Goal: Information Seeking & Learning: Learn about a topic

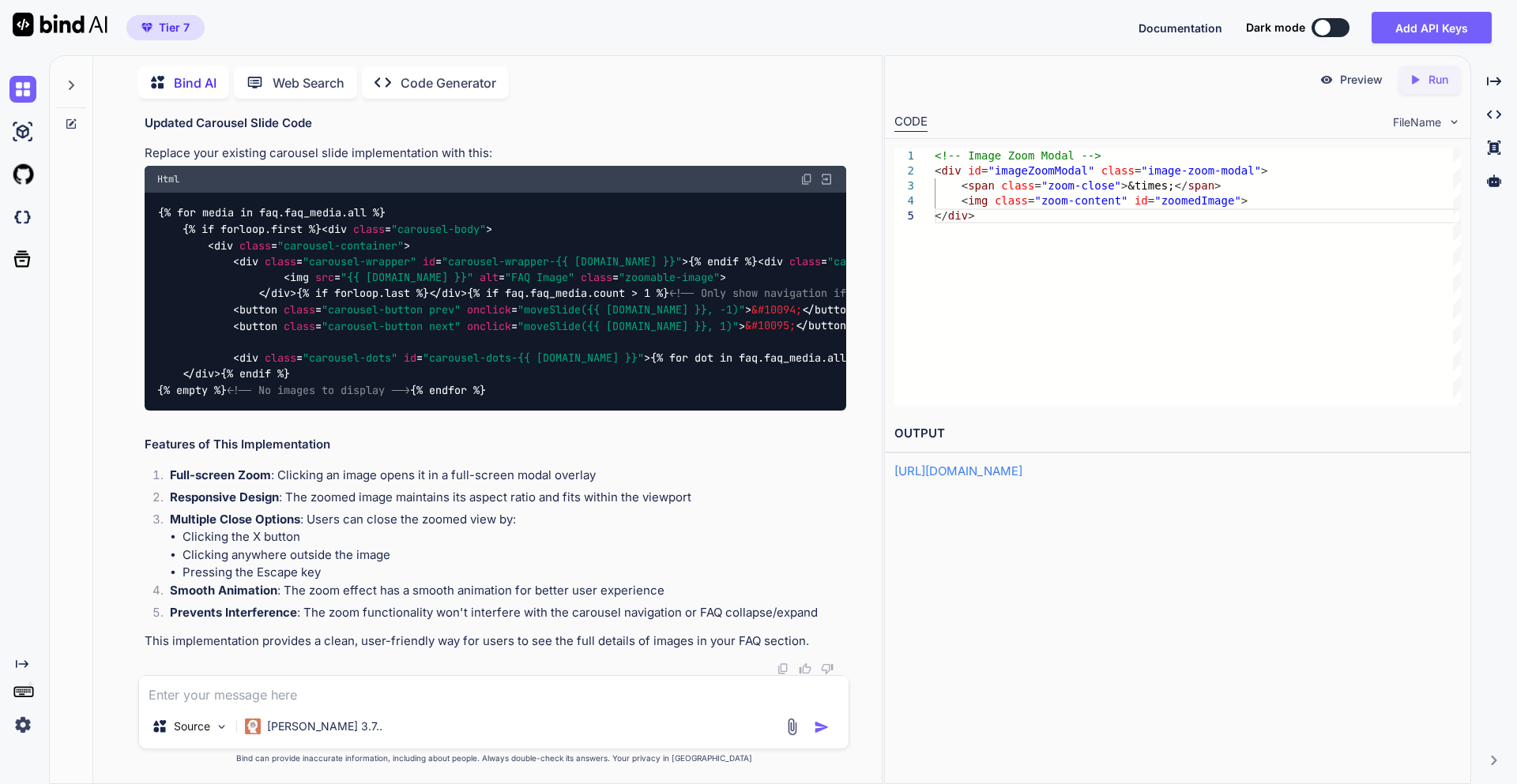
scroll to position [58331, 0]
drag, startPoint x: 161, startPoint y: 211, endPoint x: 388, endPoint y: 542, distance: 401.4
copy code "/* Image Zoom Modal */ .image-zoom-modal { display : none; position : fixed; z-…"
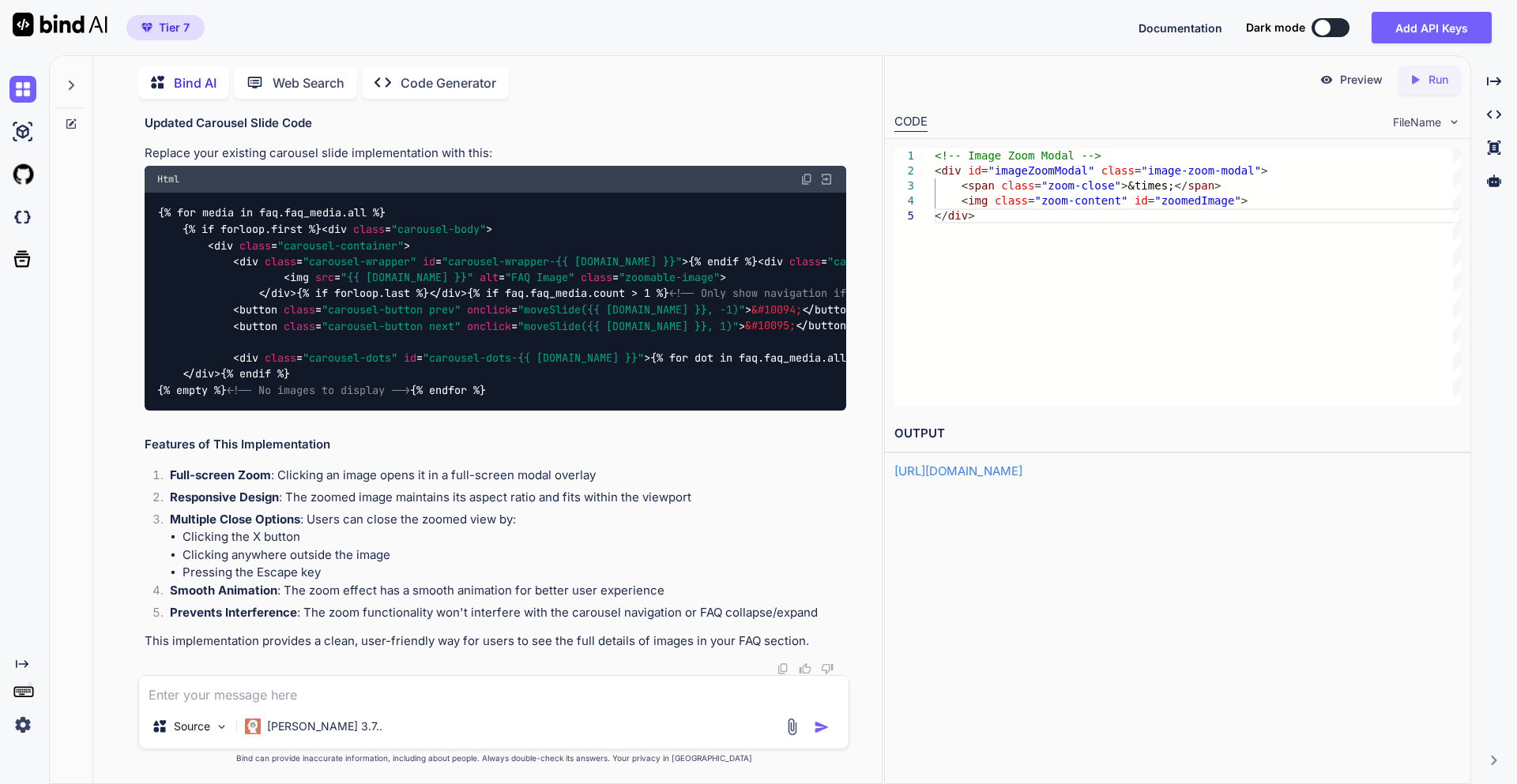
scroll to position [57573, 0]
drag, startPoint x: 160, startPoint y: 243, endPoint x: 223, endPoint y: 314, distance: 94.9
copy code "<!-- Image Zoom Modal --> < div id = "imageZoomModal" class = "image-zoom-modal…"
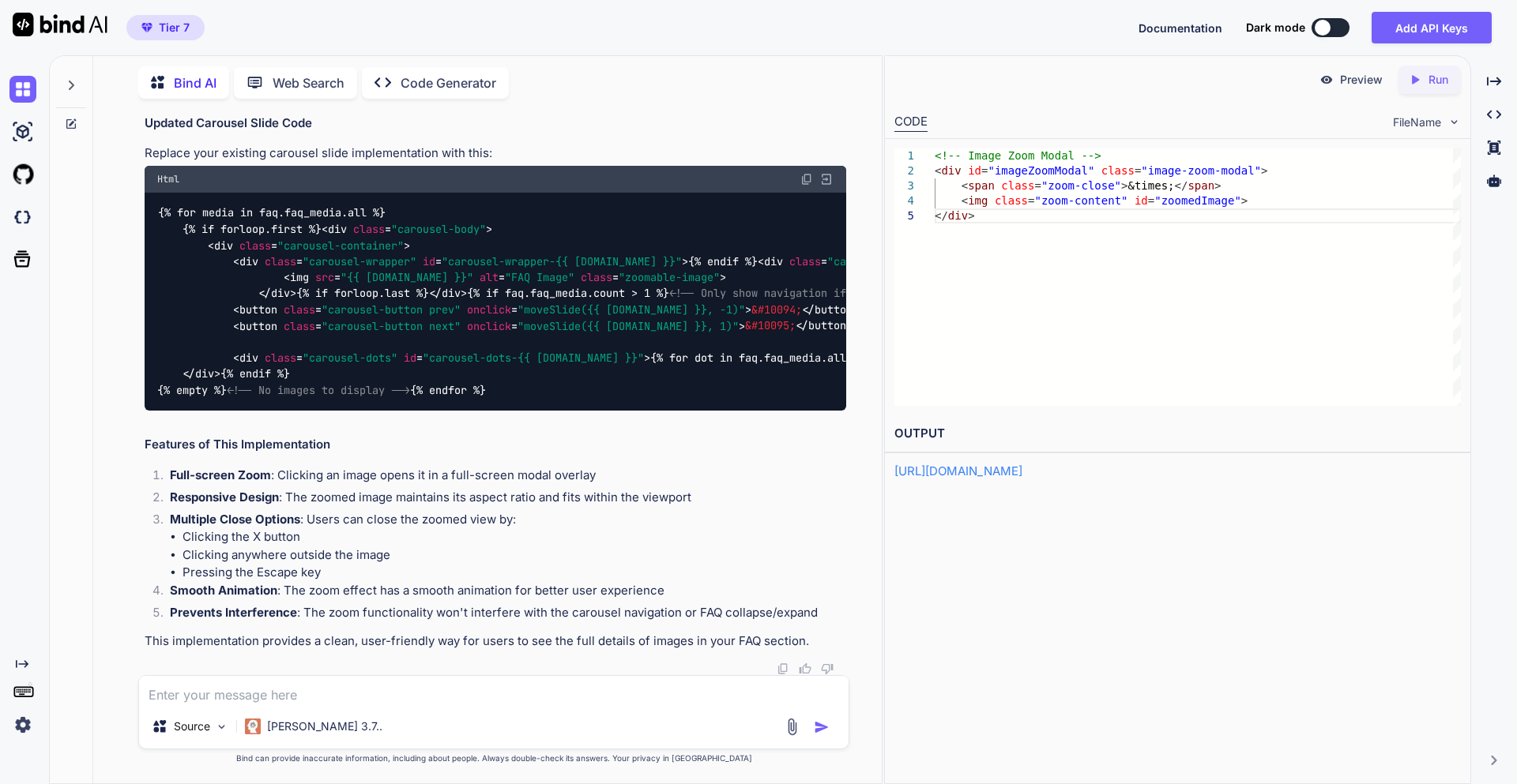
drag, startPoint x: 521, startPoint y: 371, endPoint x: 564, endPoint y: 375, distance: 43.2
drag, startPoint x: 519, startPoint y: 372, endPoint x: 611, endPoint y: 378, distance: 92.2
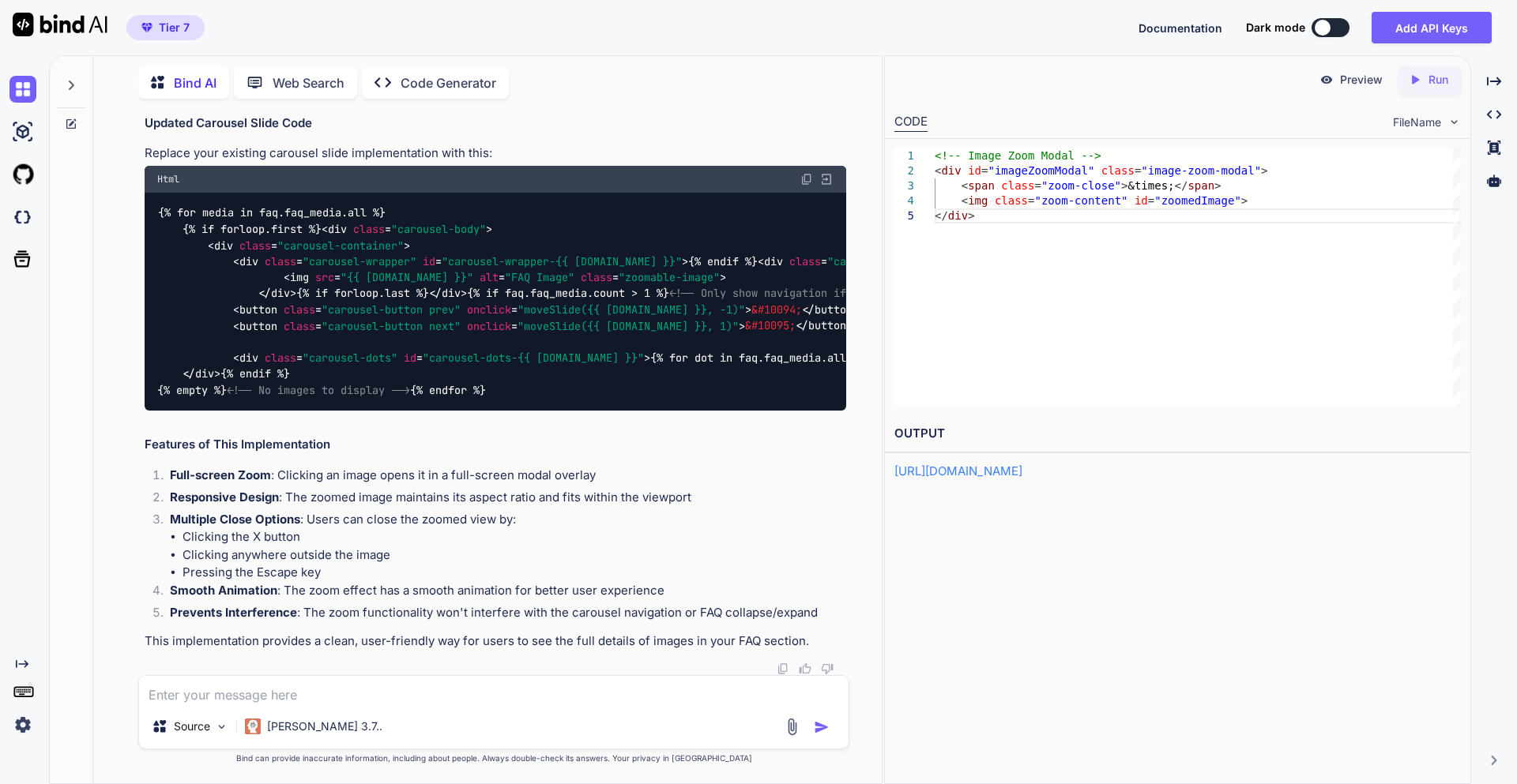
drag, startPoint x: 518, startPoint y: 376, endPoint x: 607, endPoint y: 373, distance: 89.1
copy span "zoomable-image"
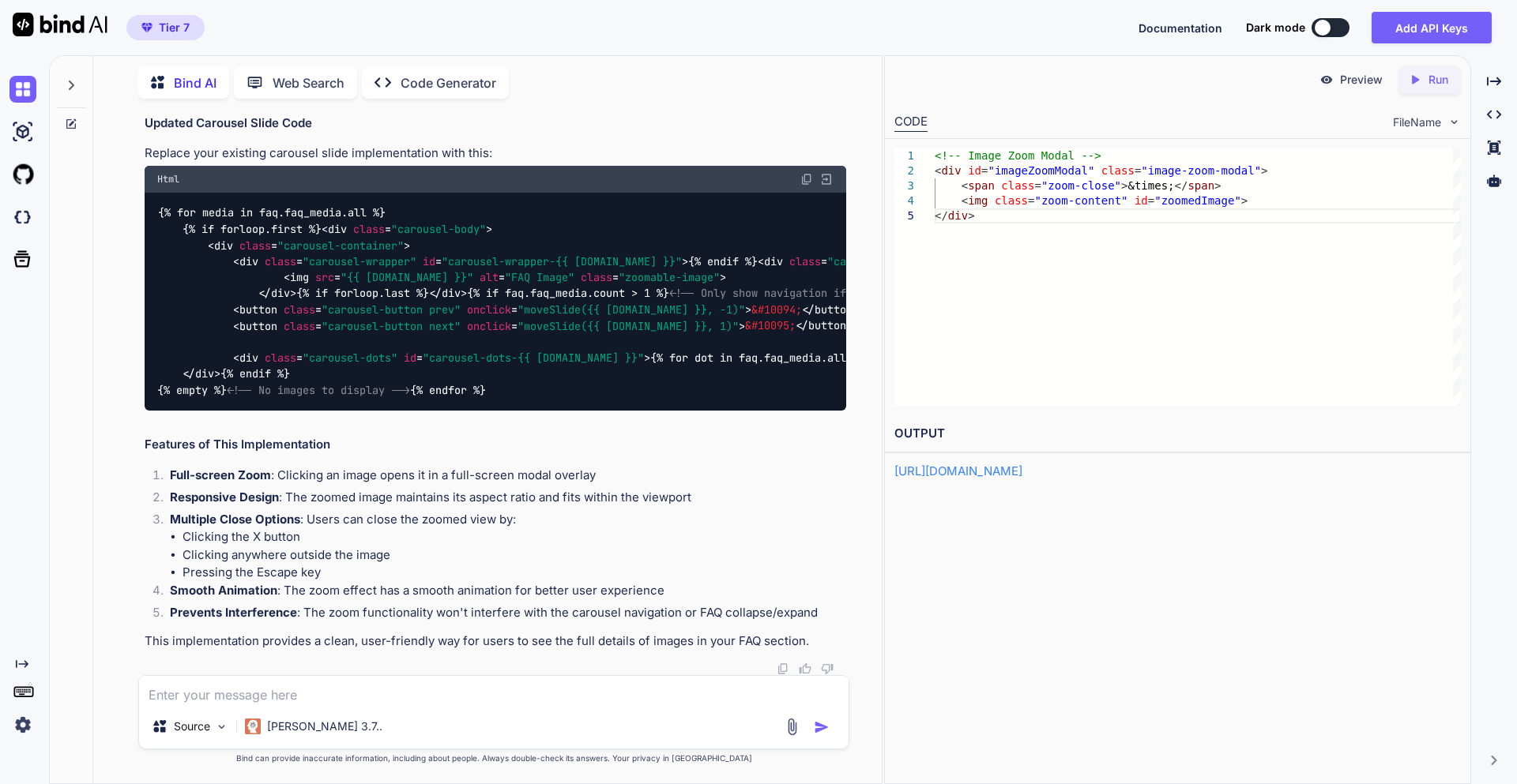
click at [247, 692] on textarea at bounding box center [494, 691] width 710 height 29
paste textarea "class FAQSectionView(CheckRolesMixin, ListView): allowed_roles = ("projectadmin…"
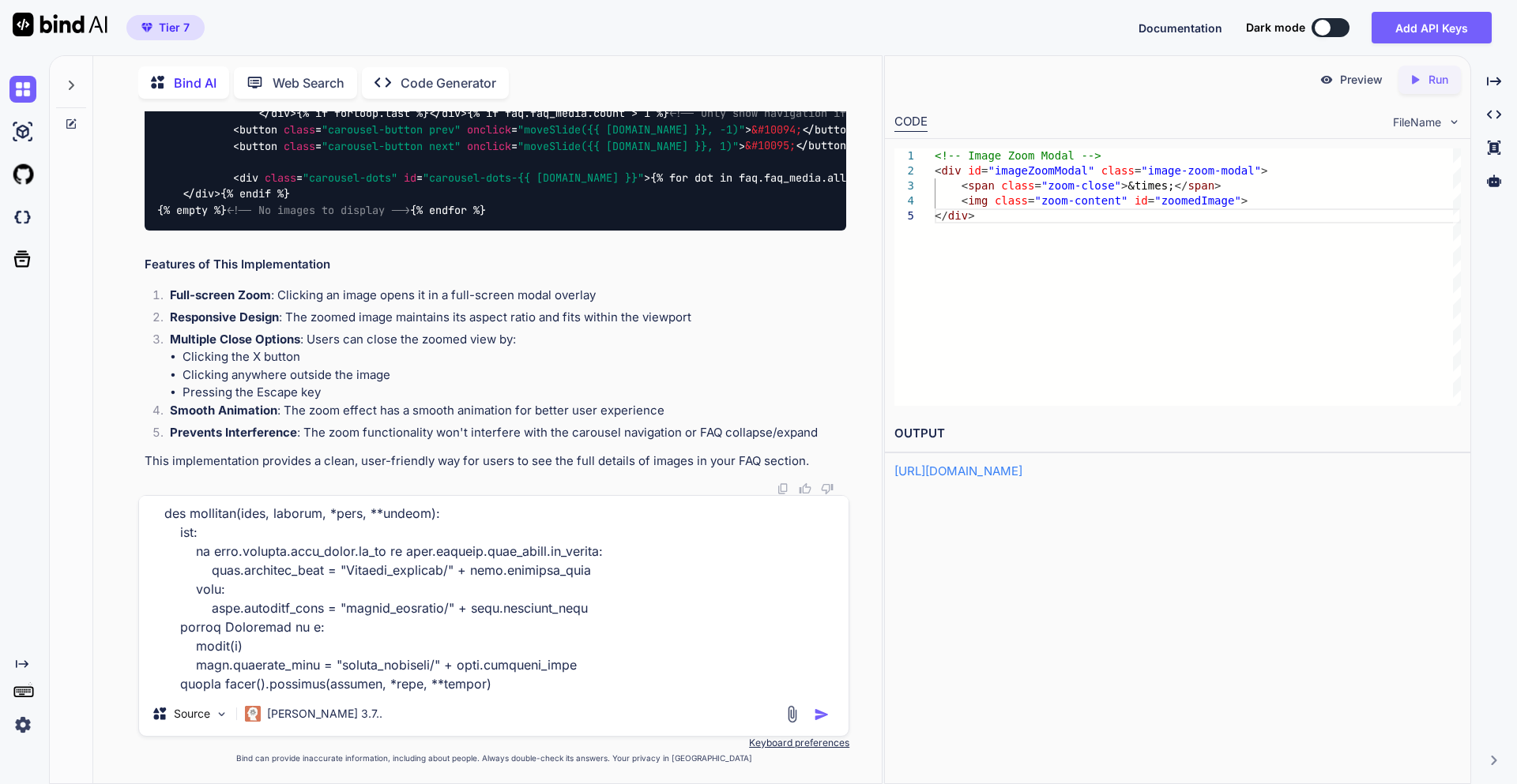
scroll to position [704, 0]
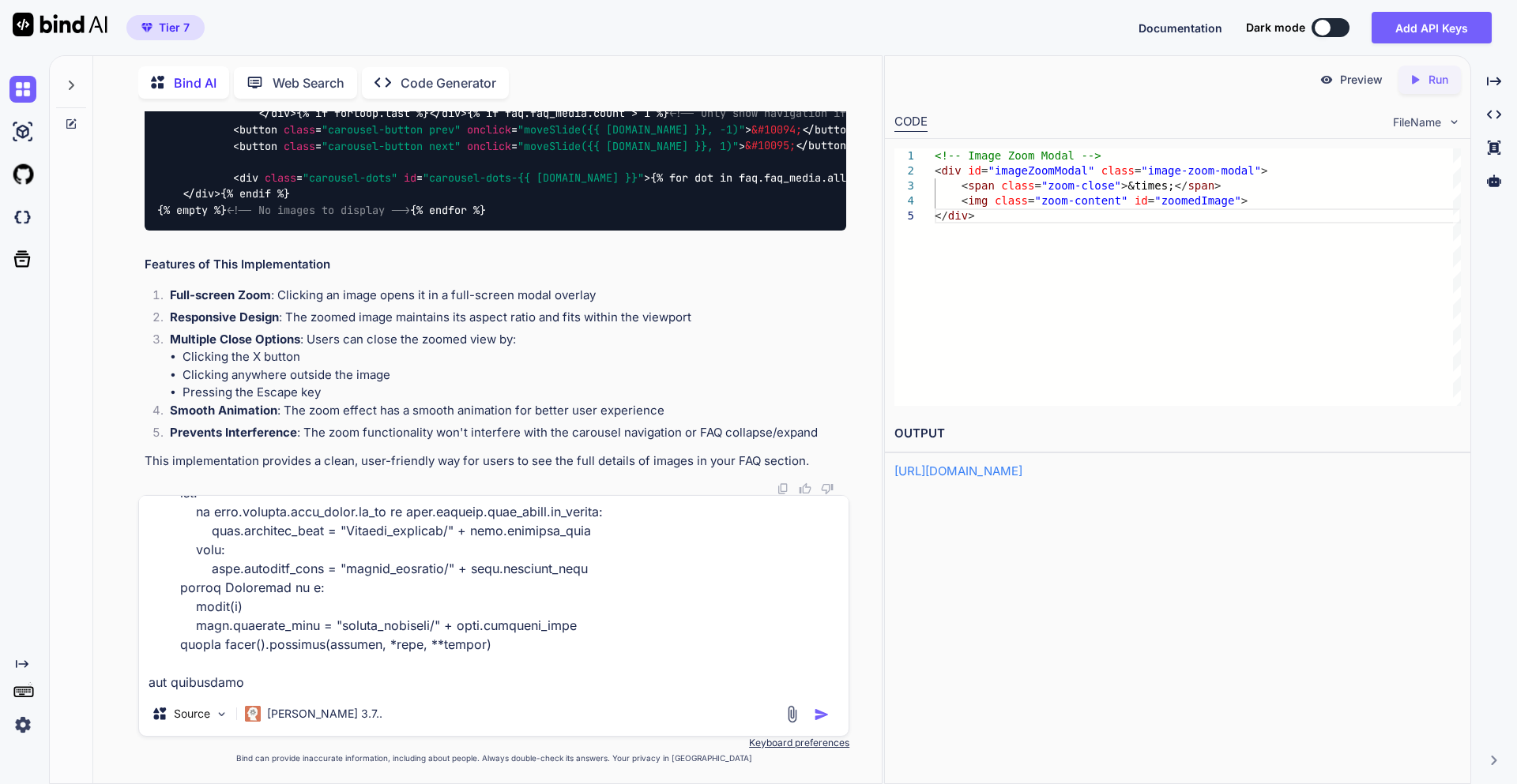
click at [290, 682] on textarea at bounding box center [494, 593] width 710 height 196
click at [365, 689] on textarea at bounding box center [494, 593] width 710 height 196
paste textarea "default_faqs"
type textarea "class FAQSectionView(CheckRolesMixin, ListView): allowed_roles = ("projectadmin…"
click at [826, 713] on img "button" at bounding box center [822, 714] width 16 height 16
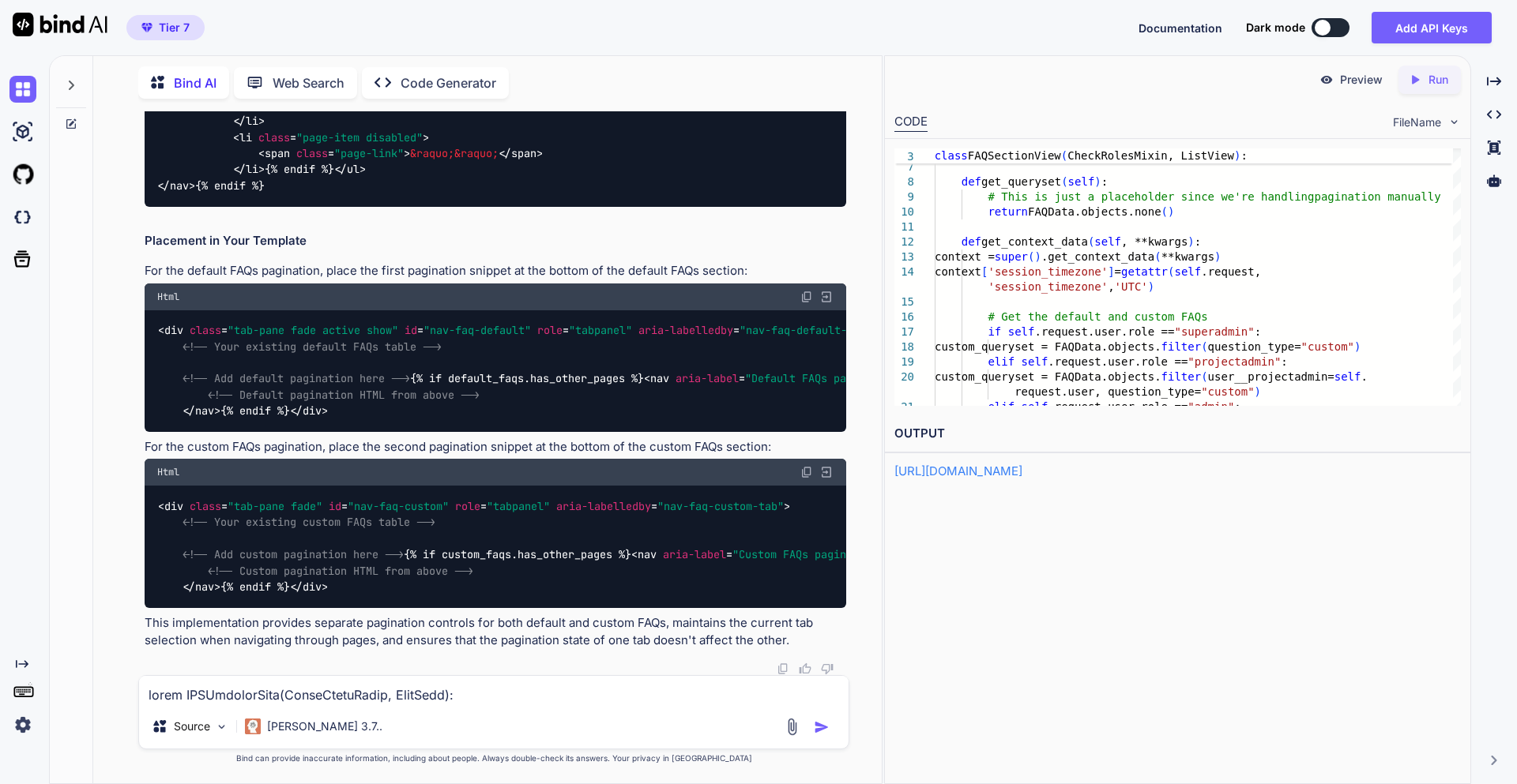
scroll to position [62084, 0]
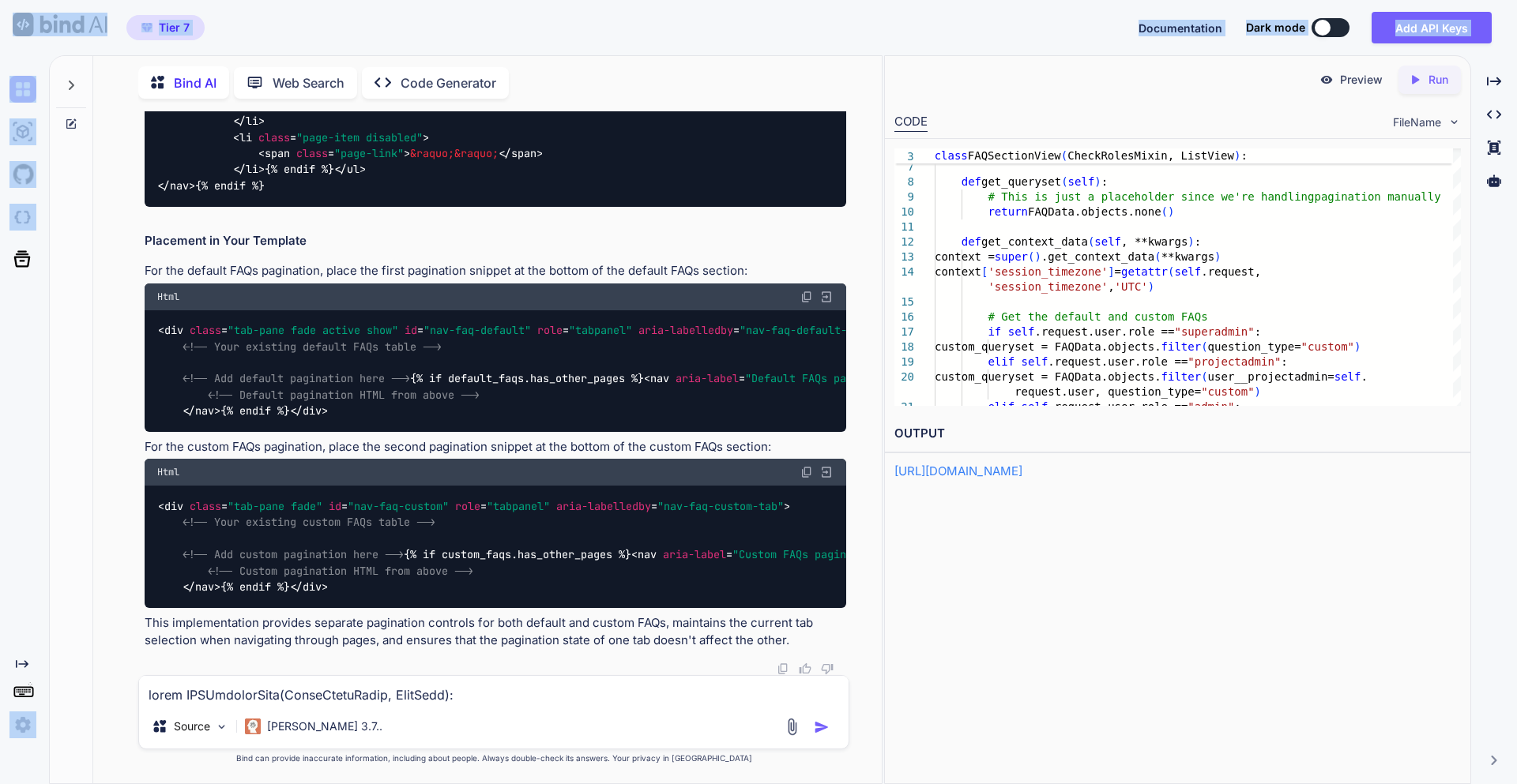
drag, startPoint x: 0, startPoint y: 42, endPoint x: 42, endPoint y: 415, distance: 375.4
click at [46, 418] on div "Tier 7 Documentation Dark mode Add API Keys Created with Pixso. Created with Pi…" at bounding box center [758, 392] width 1517 height 784
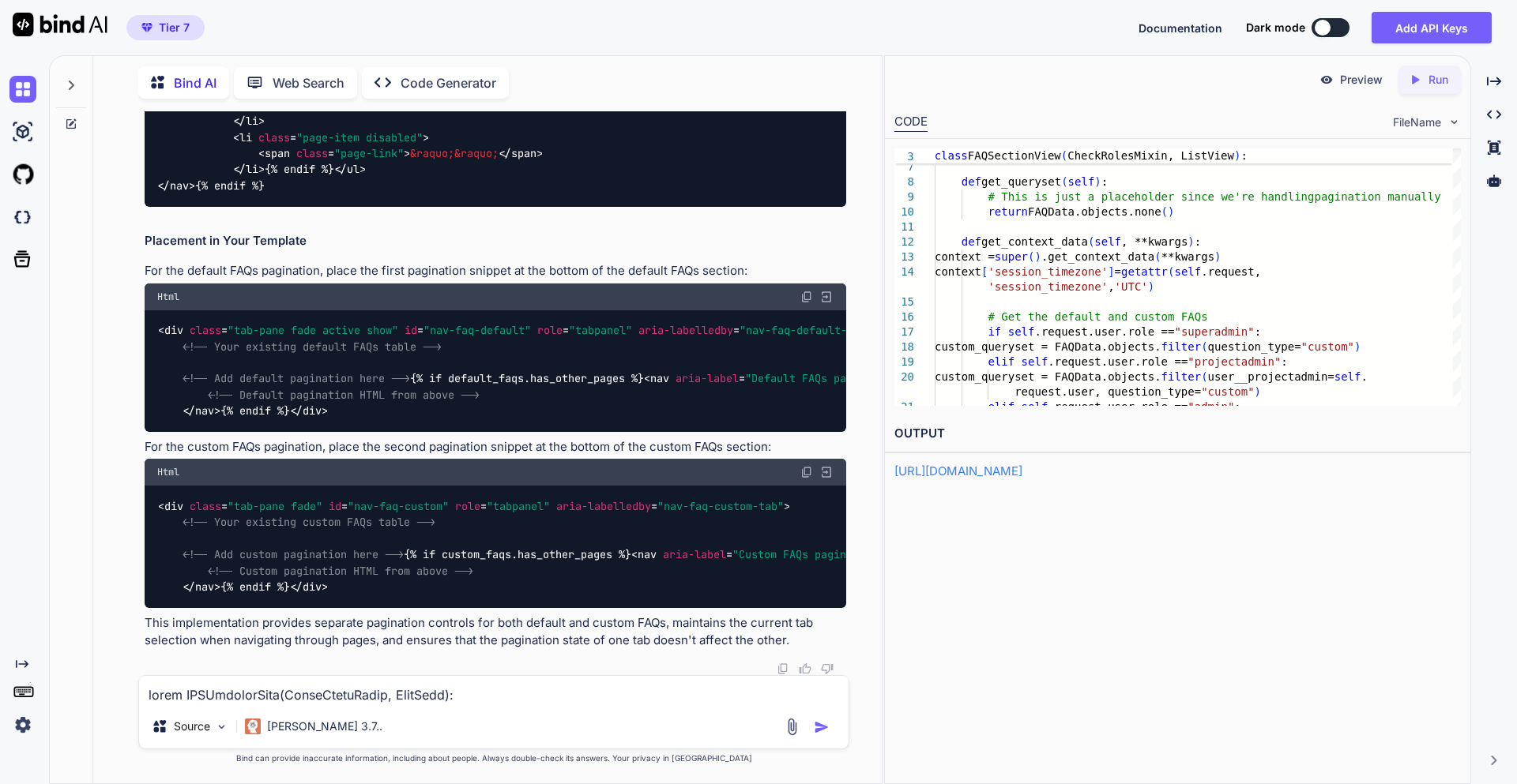
copy code "custom_queryset"
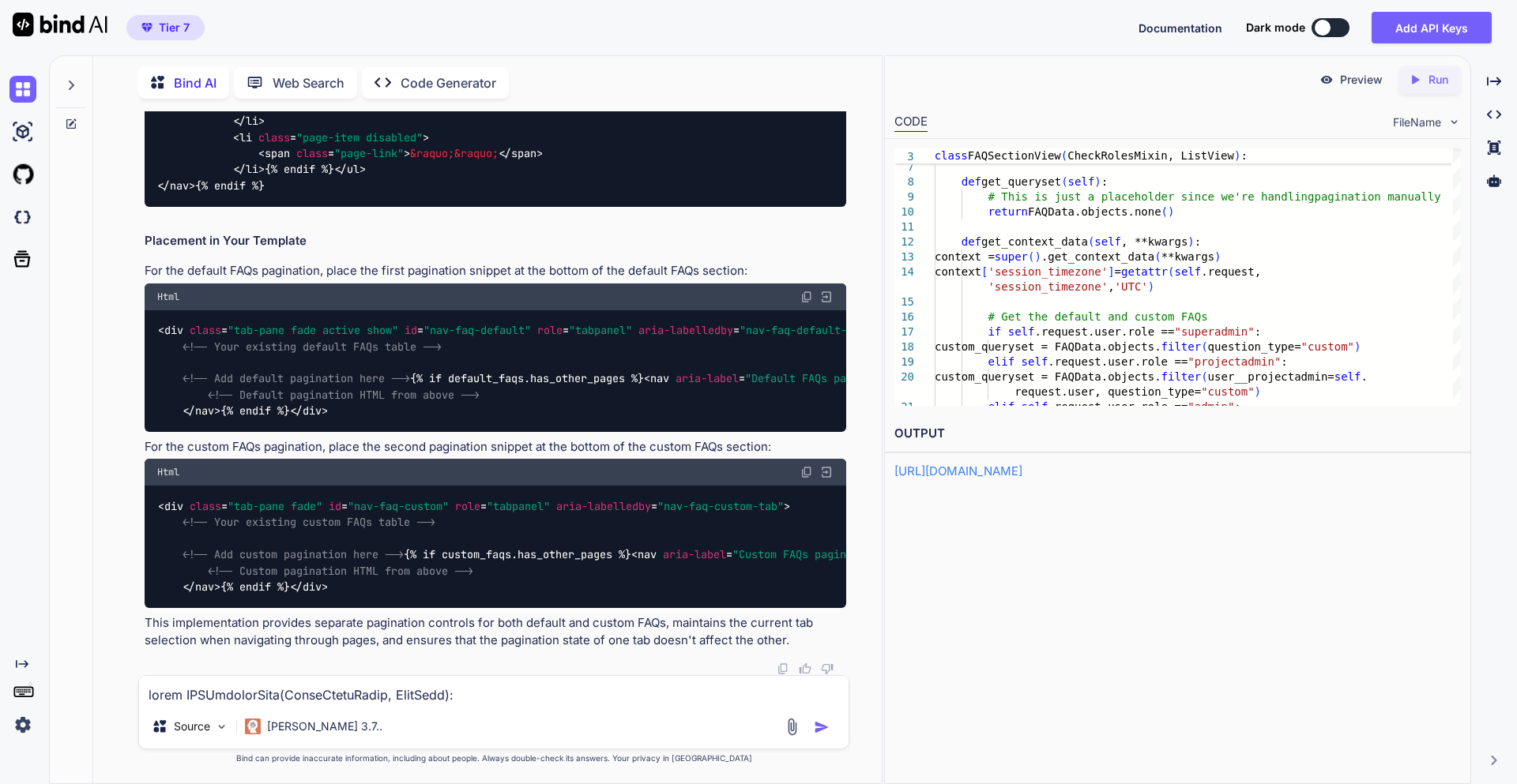
scroll to position [61290, 0]
drag, startPoint x: 207, startPoint y: 347, endPoint x: 431, endPoint y: 641, distance: 369.6
copy code "# Paginate default FAQs default_page = self .request.GET.get( 'default_page' , …"
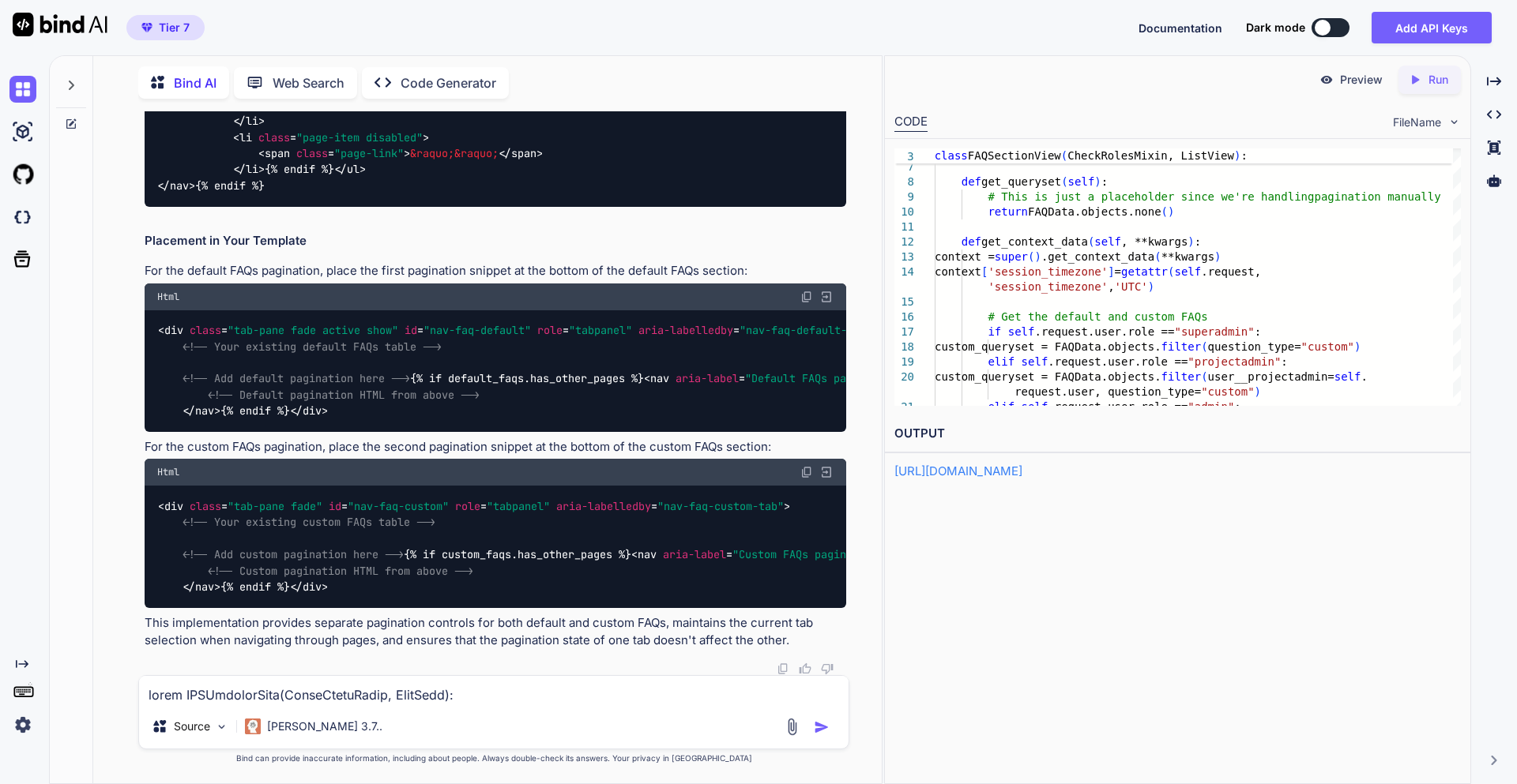
drag, startPoint x: 192, startPoint y: 371, endPoint x: 325, endPoint y: 371, distance: 133.0
copy code "django.core.paginator"
